Goal: Information Seeking & Learning: Understand process/instructions

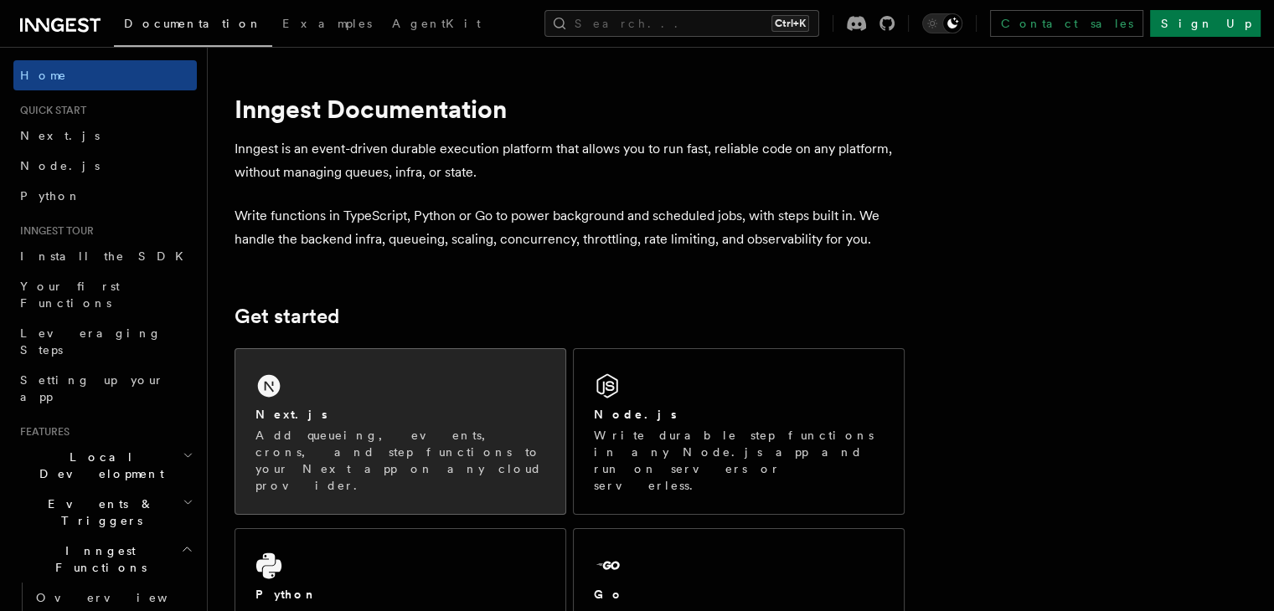
click at [389, 419] on div "Next.js" at bounding box center [400, 415] width 290 height 18
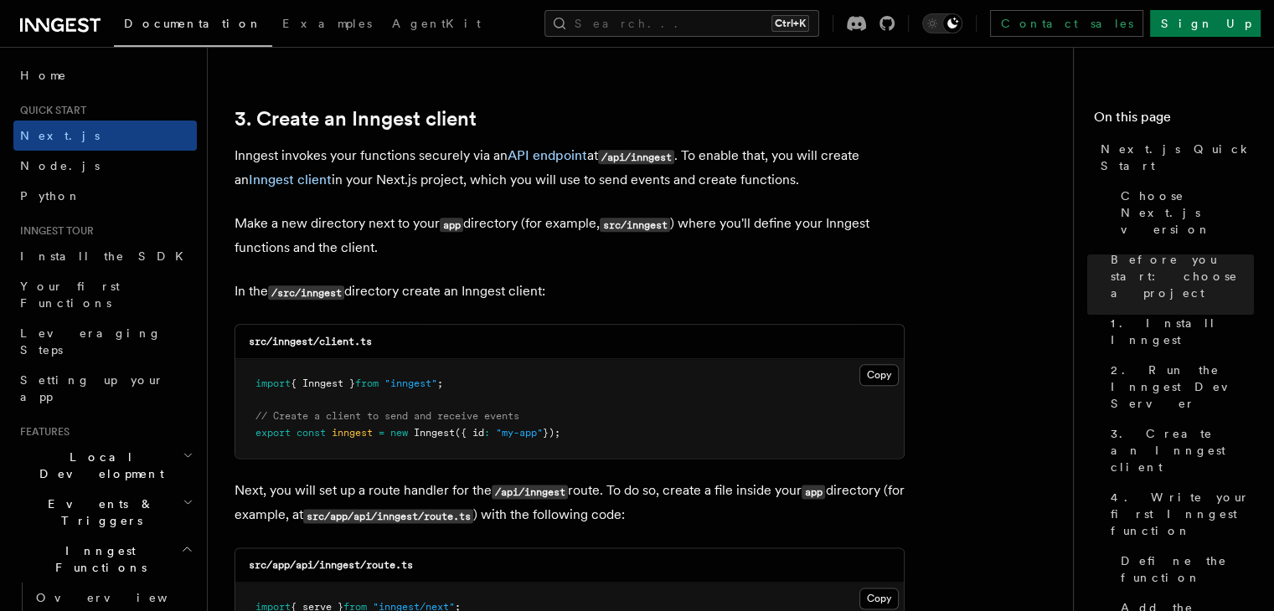
scroll to position [1949, 0]
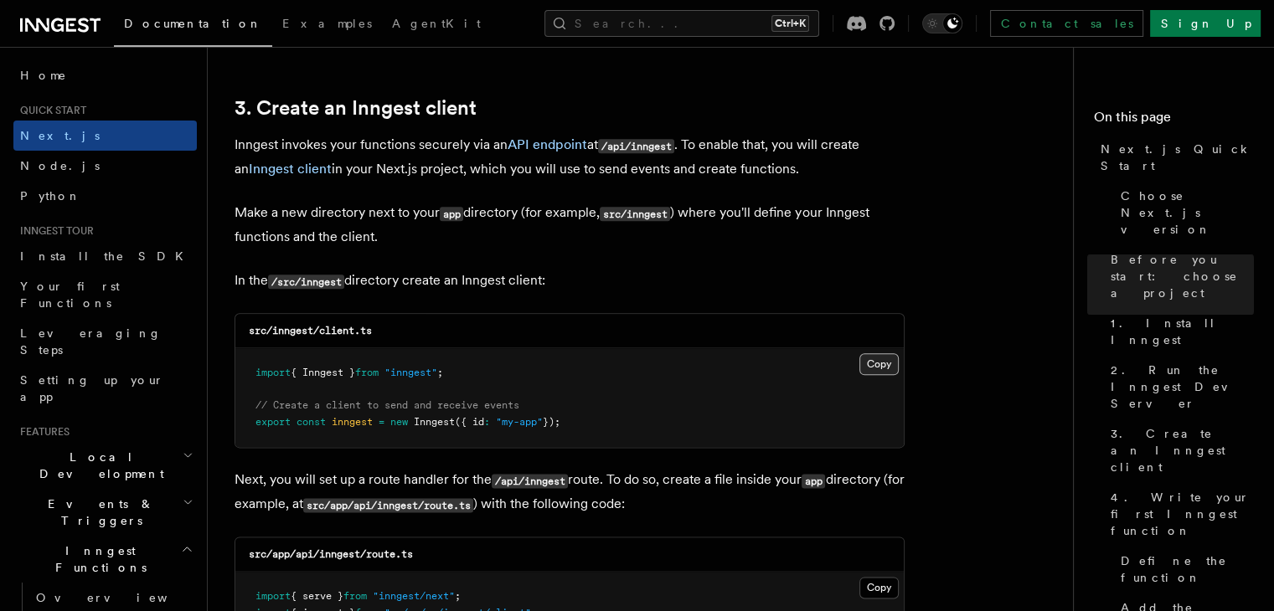
click at [865, 363] on button "Copy Copied" at bounding box center [878, 364] width 39 height 22
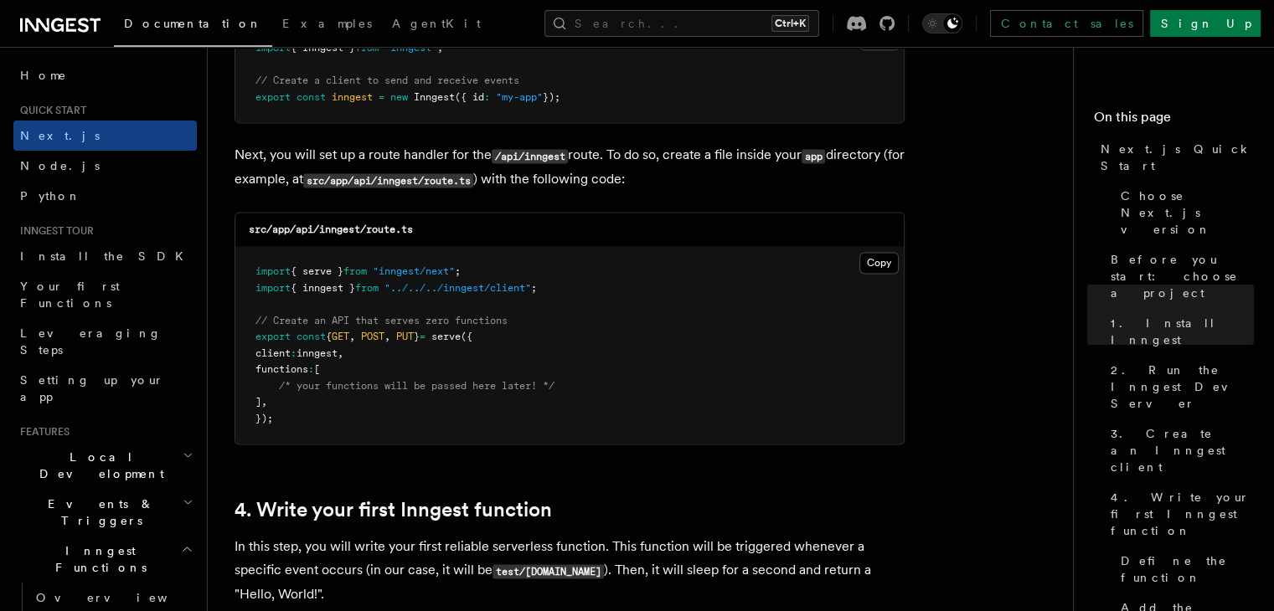
scroll to position [2272, 0]
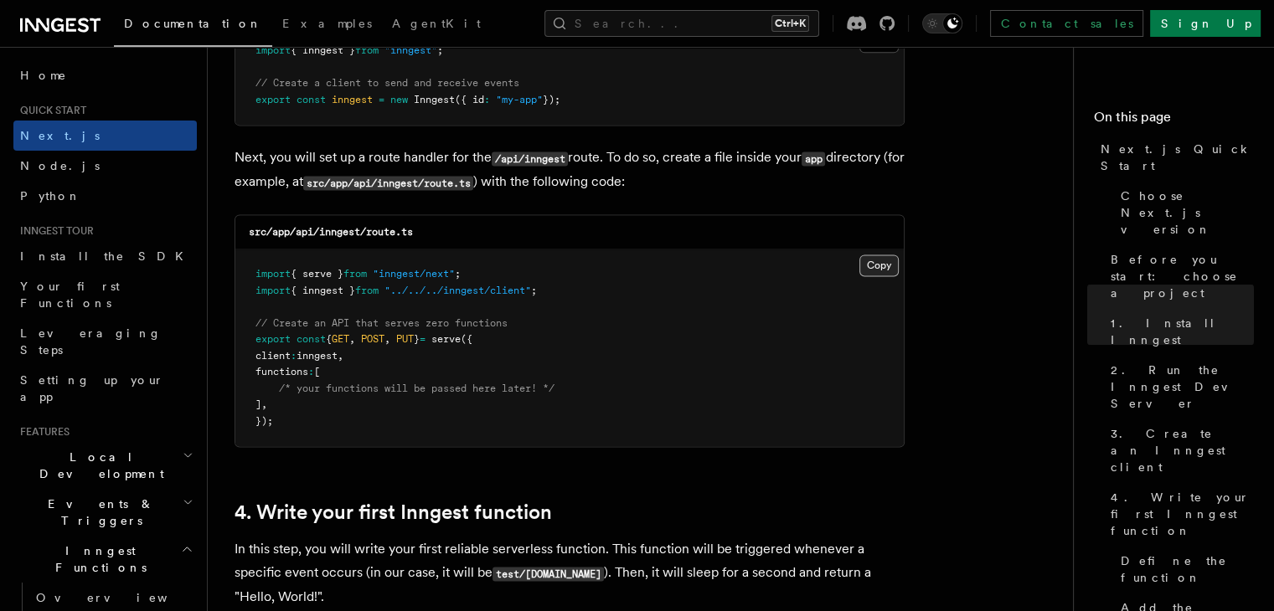
click at [872, 263] on button "Copy Copied" at bounding box center [878, 266] width 39 height 22
